Goal: Information Seeking & Learning: Learn about a topic

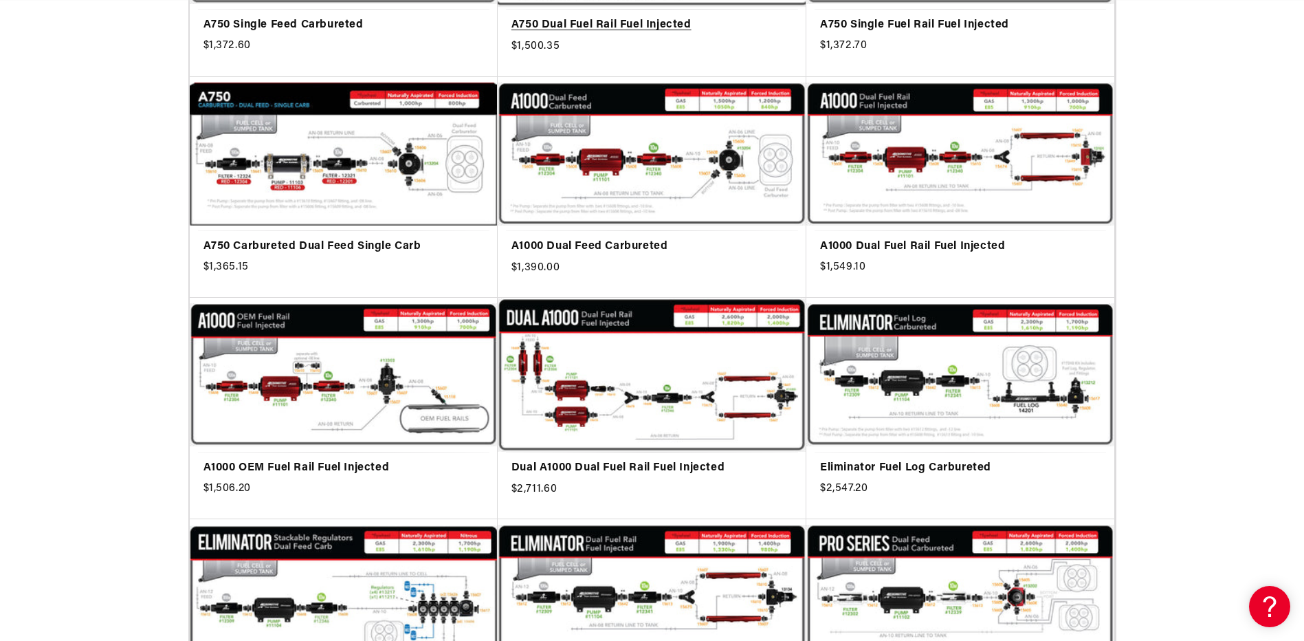
scroll to position [963, 0]
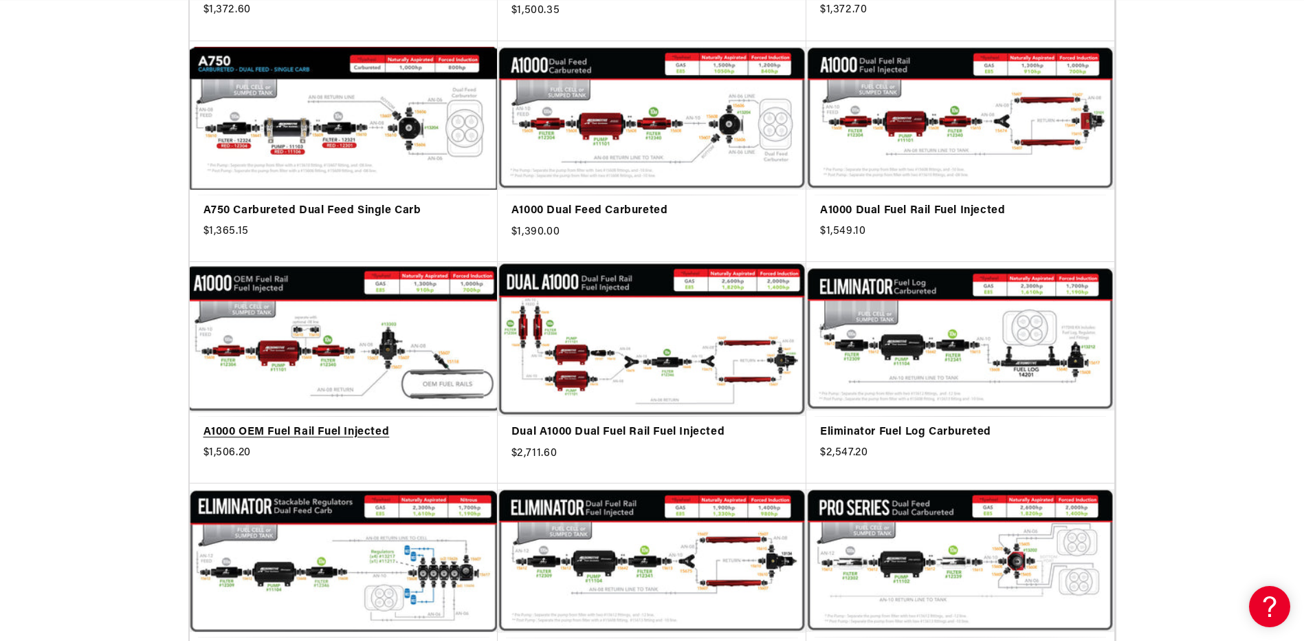
click at [286, 424] on link "A1000 OEM Fuel Rail Fuel Injected" at bounding box center [344, 433] width 281 height 18
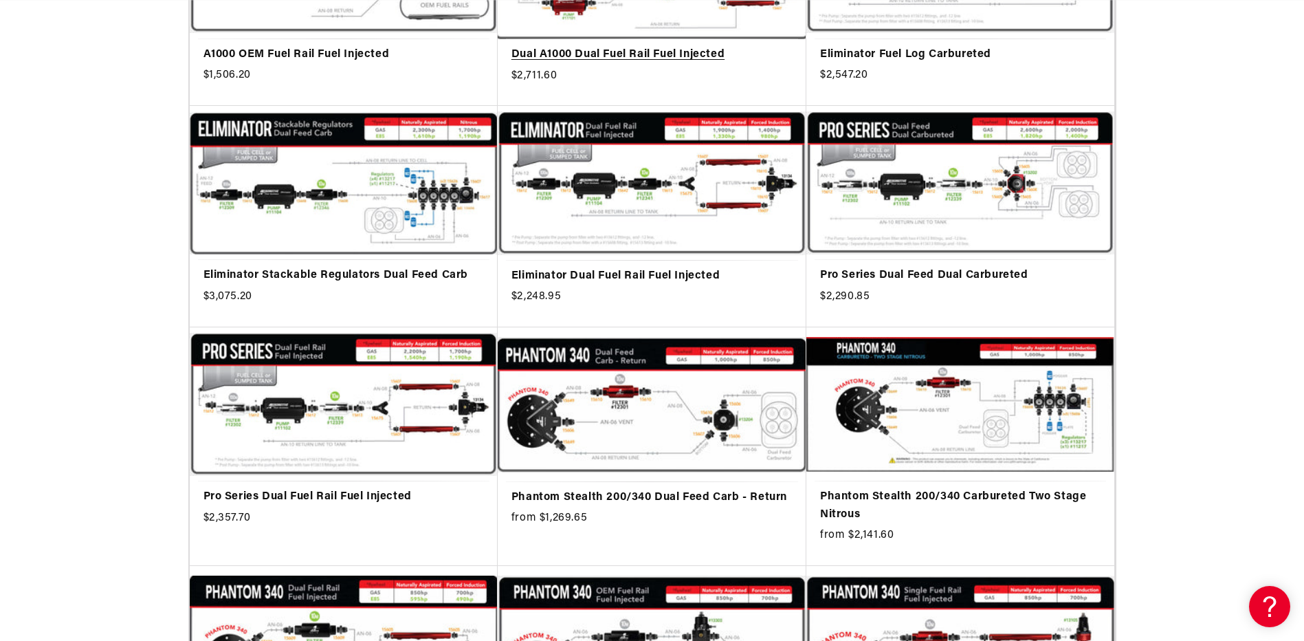
scroll to position [1581, 0]
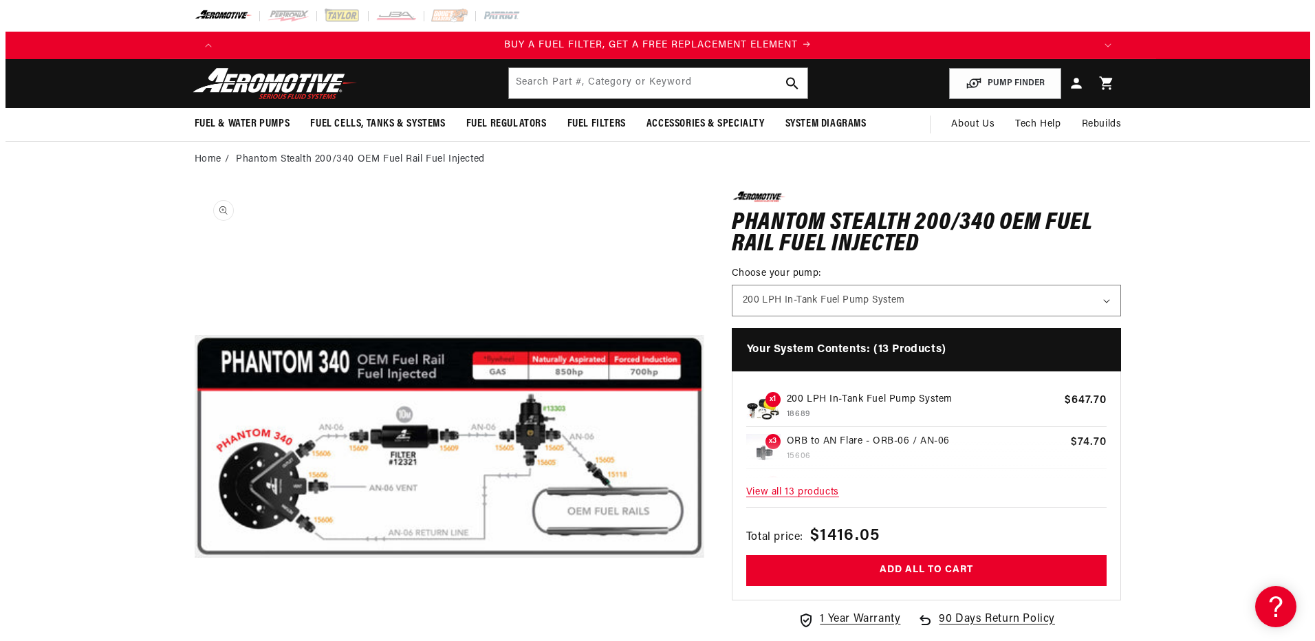
scroll to position [1, 0]
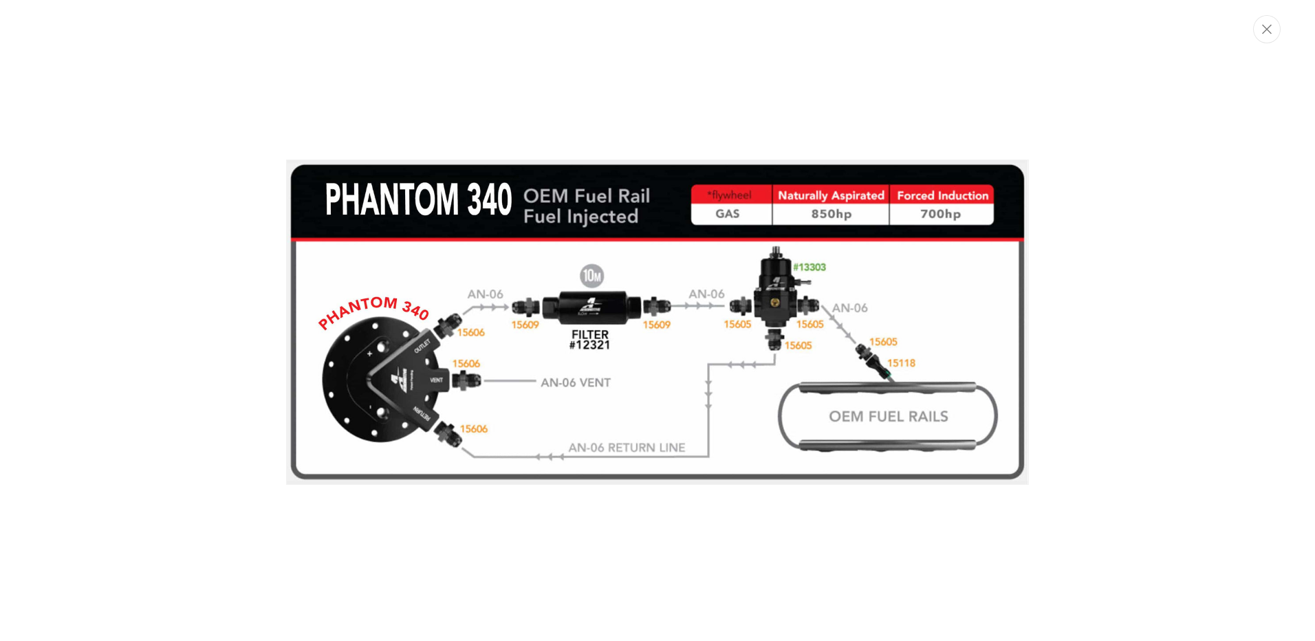
scroll to position [0, 0]
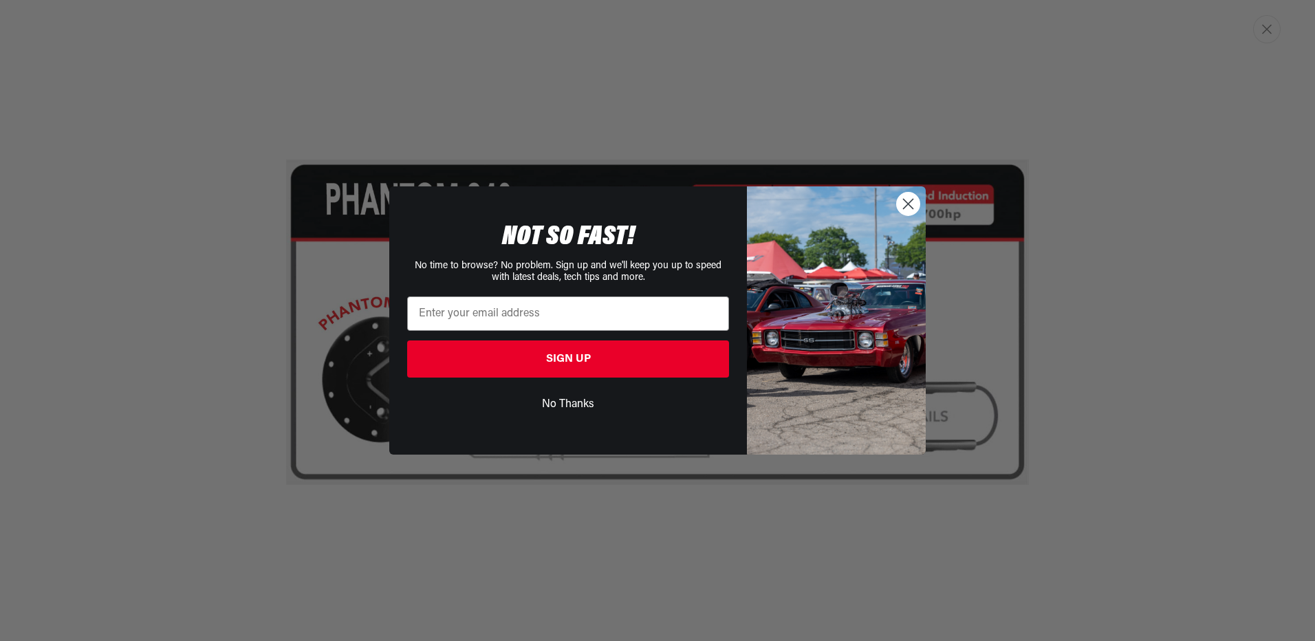
click at [919, 202] on circle "Close dialog" at bounding box center [908, 204] width 23 height 23
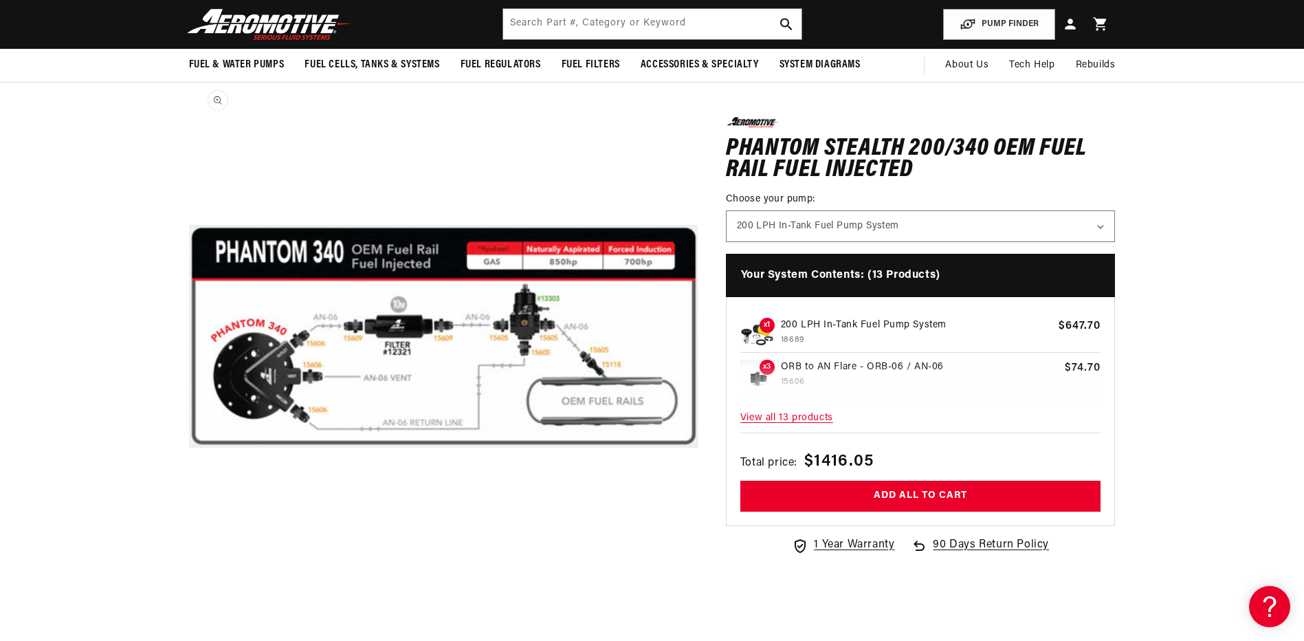
click at [189, 591] on button "Open media 1 in modal" at bounding box center [189, 591] width 0 height 0
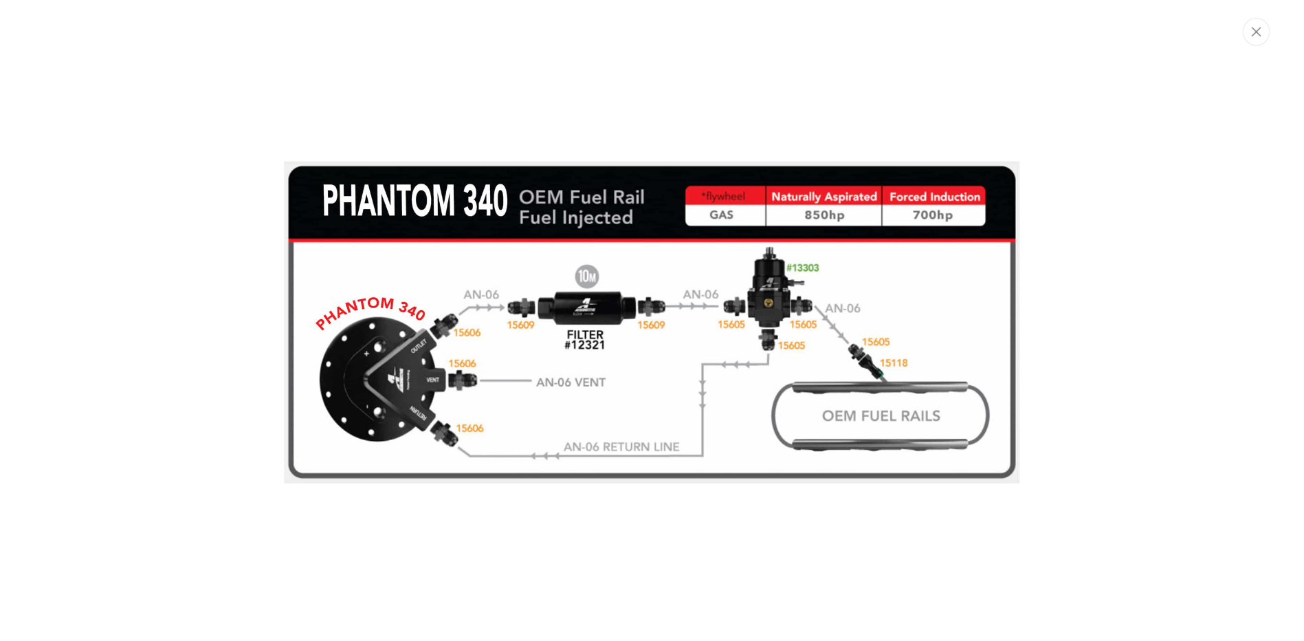
scroll to position [0, 872]
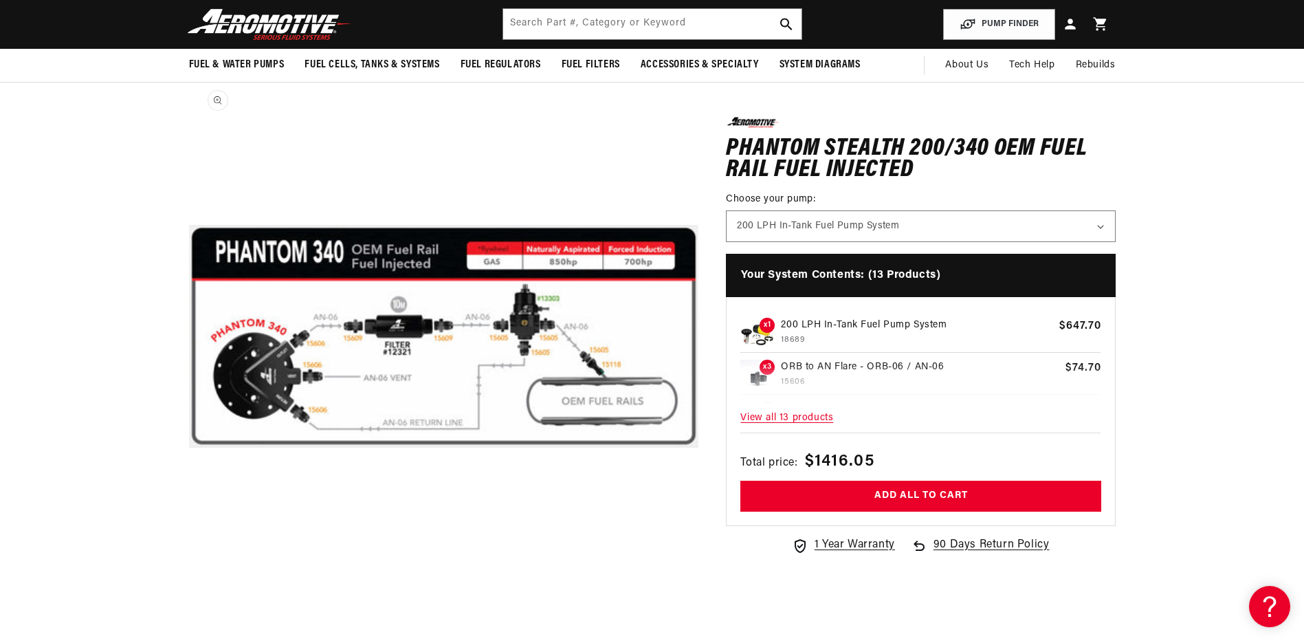
drag, startPoint x: 780, startPoint y: 320, endPoint x: 574, endPoint y: 309, distance: 206.6
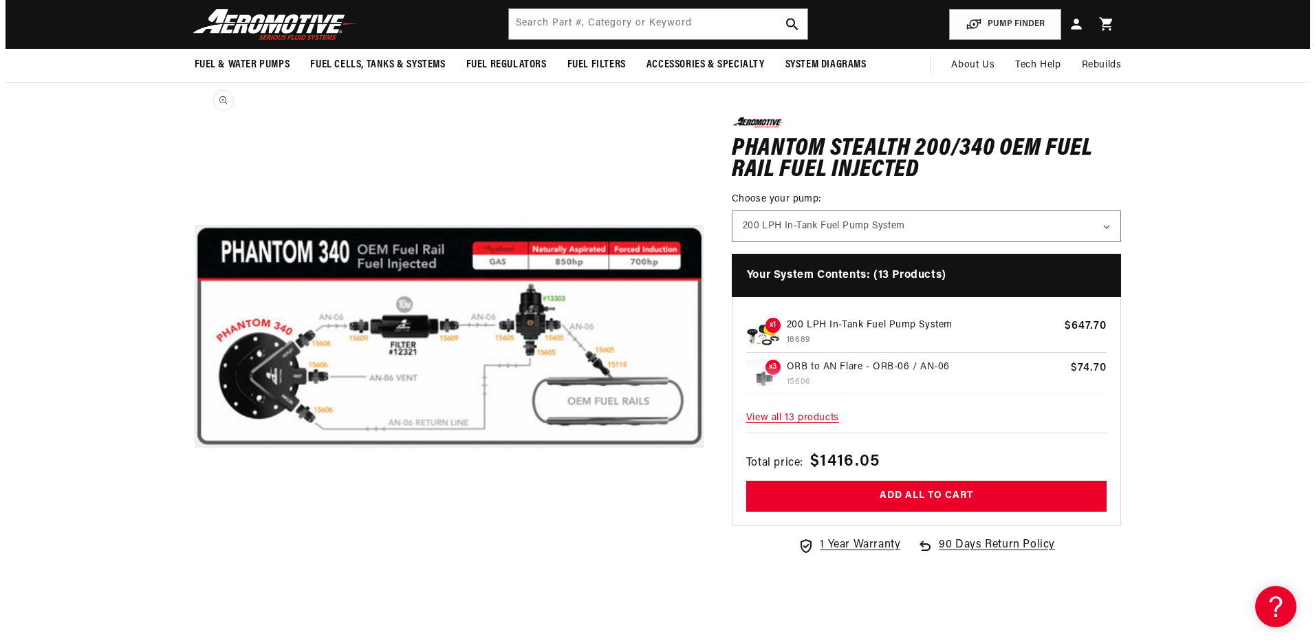
scroll to position [0, 1744]
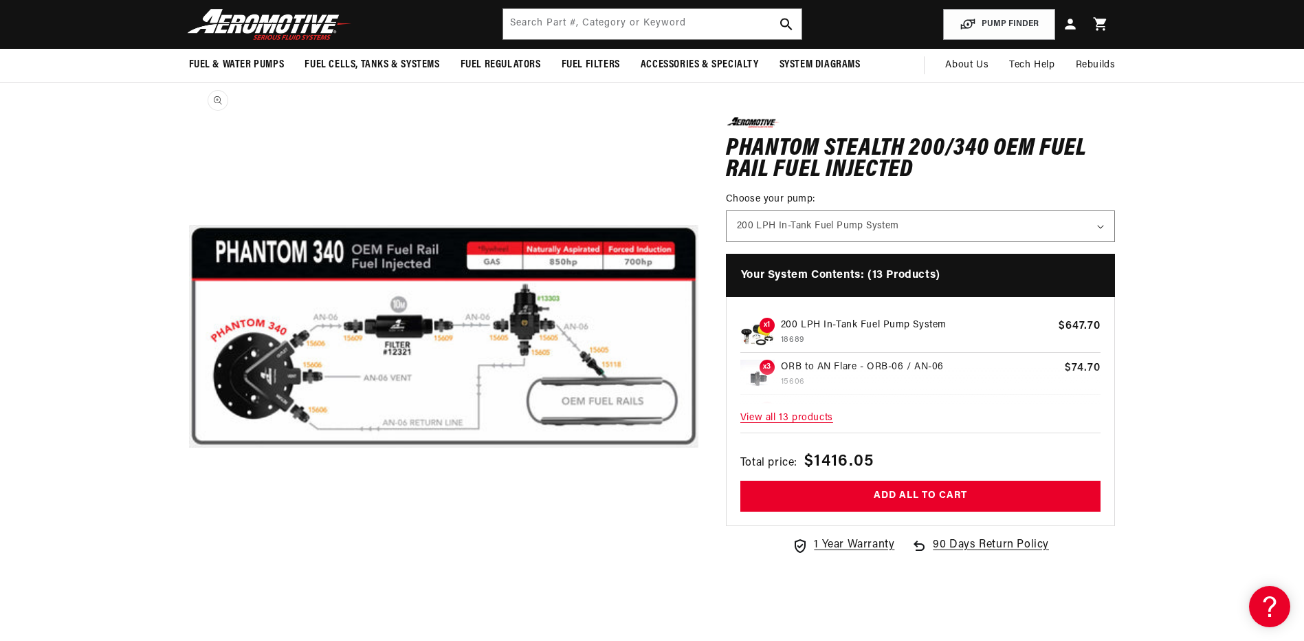
click at [189, 591] on button "Open media 1 in modal" at bounding box center [189, 591] width 0 height 0
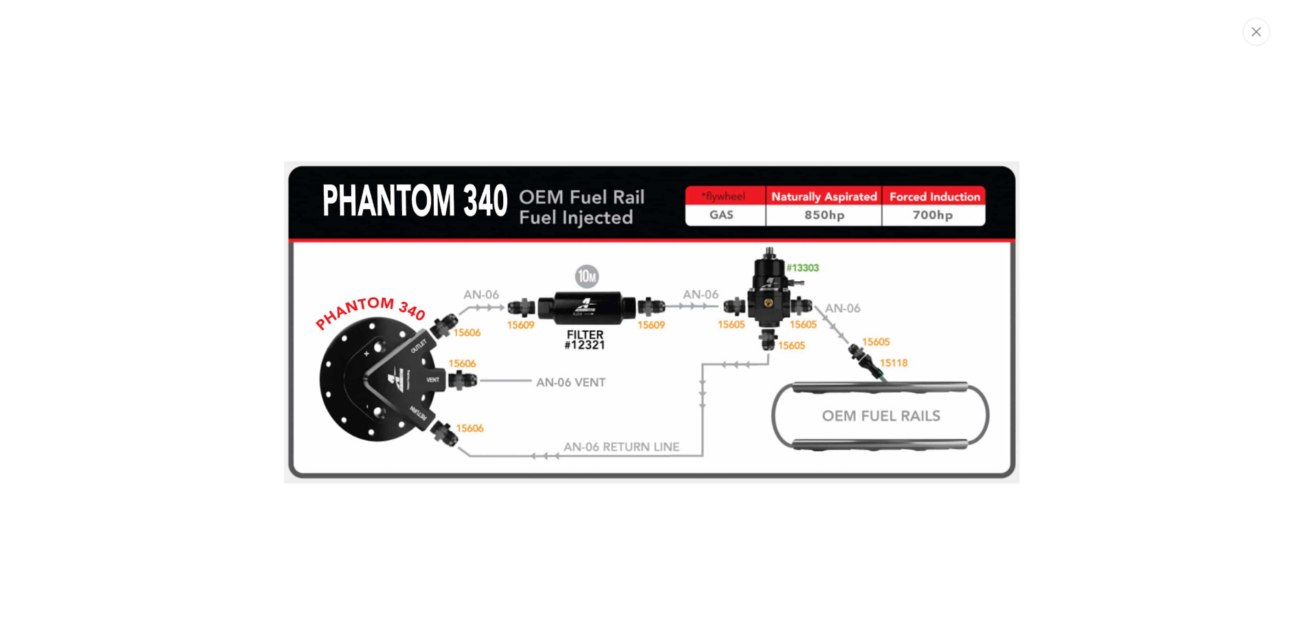
scroll to position [0, 0]
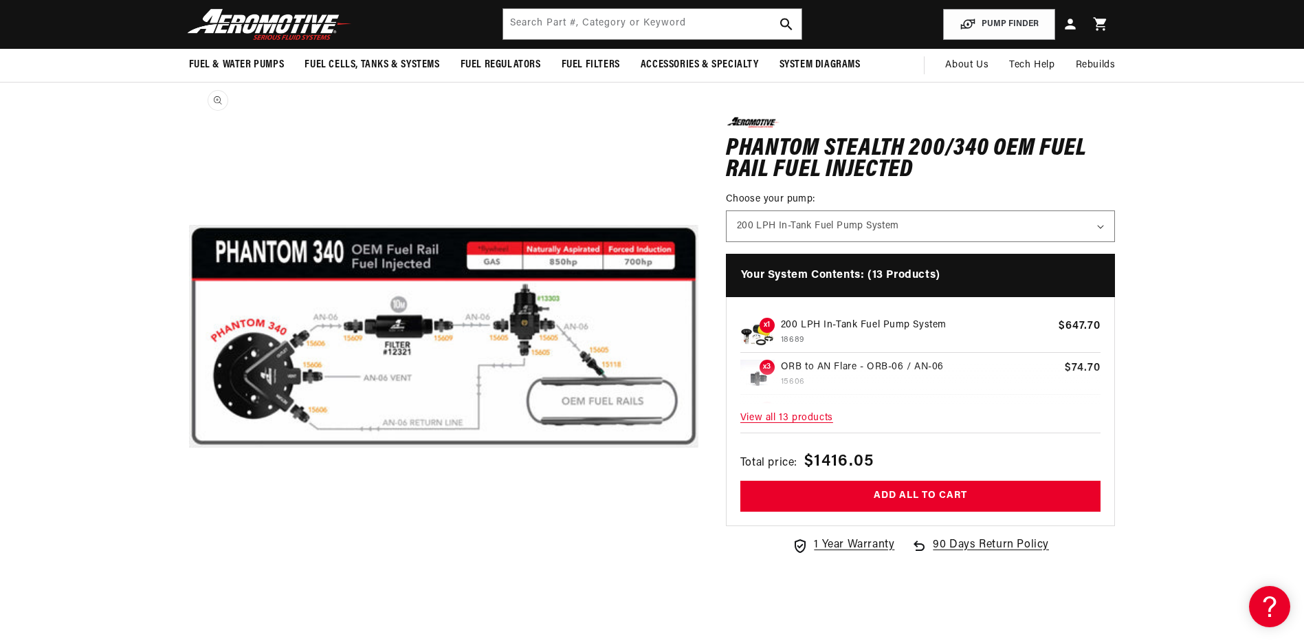
drag, startPoint x: 768, startPoint y: 121, endPoint x: 516, endPoint y: 309, distance: 314.3
drag, startPoint x: 516, startPoint y: 309, endPoint x: 298, endPoint y: 418, distance: 243.5
click at [189, 591] on button "Open media 1 in modal" at bounding box center [189, 591] width 0 height 0
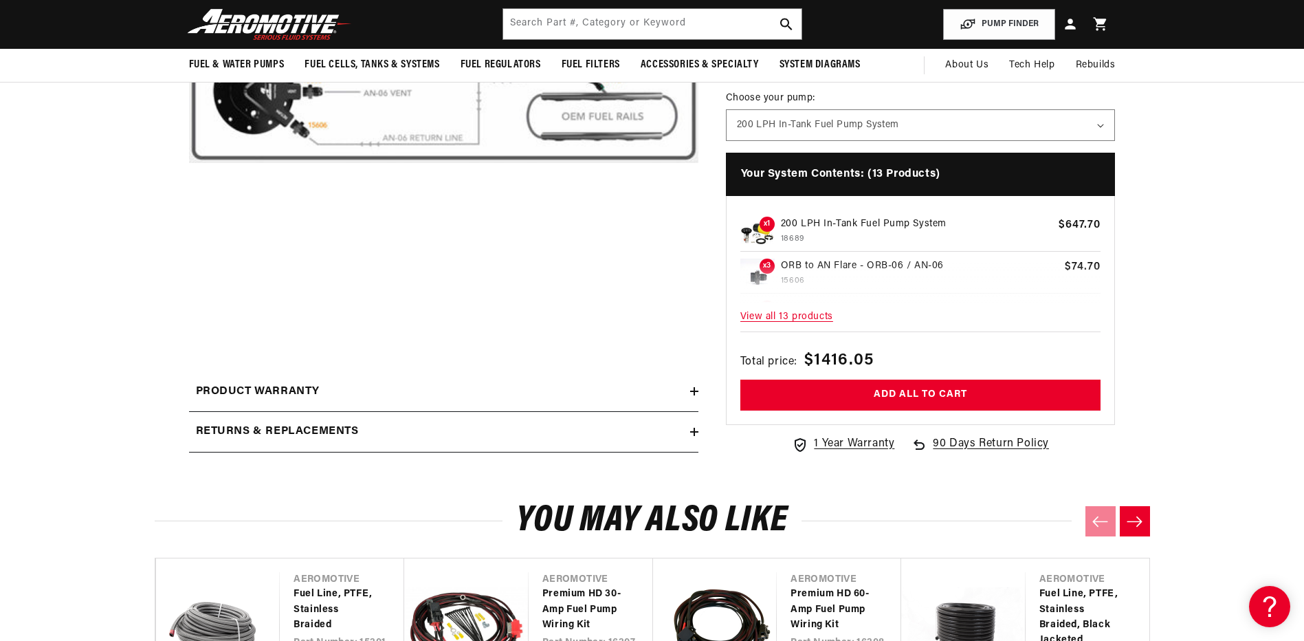
scroll to position [0, 148]
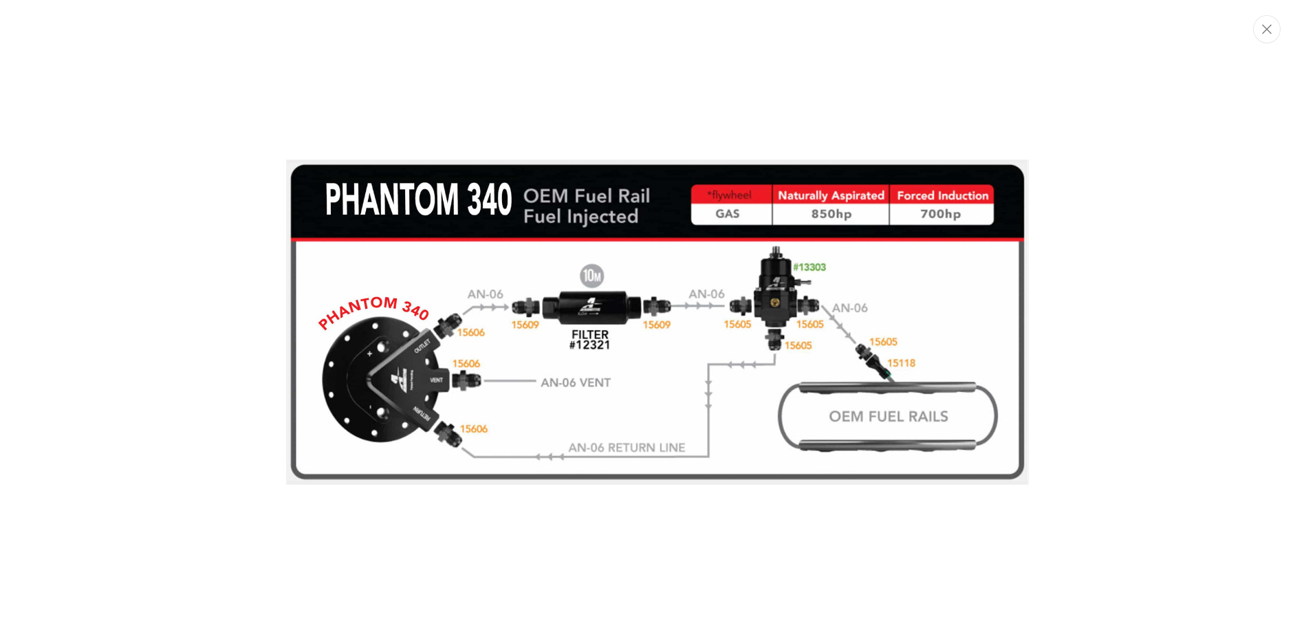
scroll to position [0, 2615]
